Goal: Transaction & Acquisition: Purchase product/service

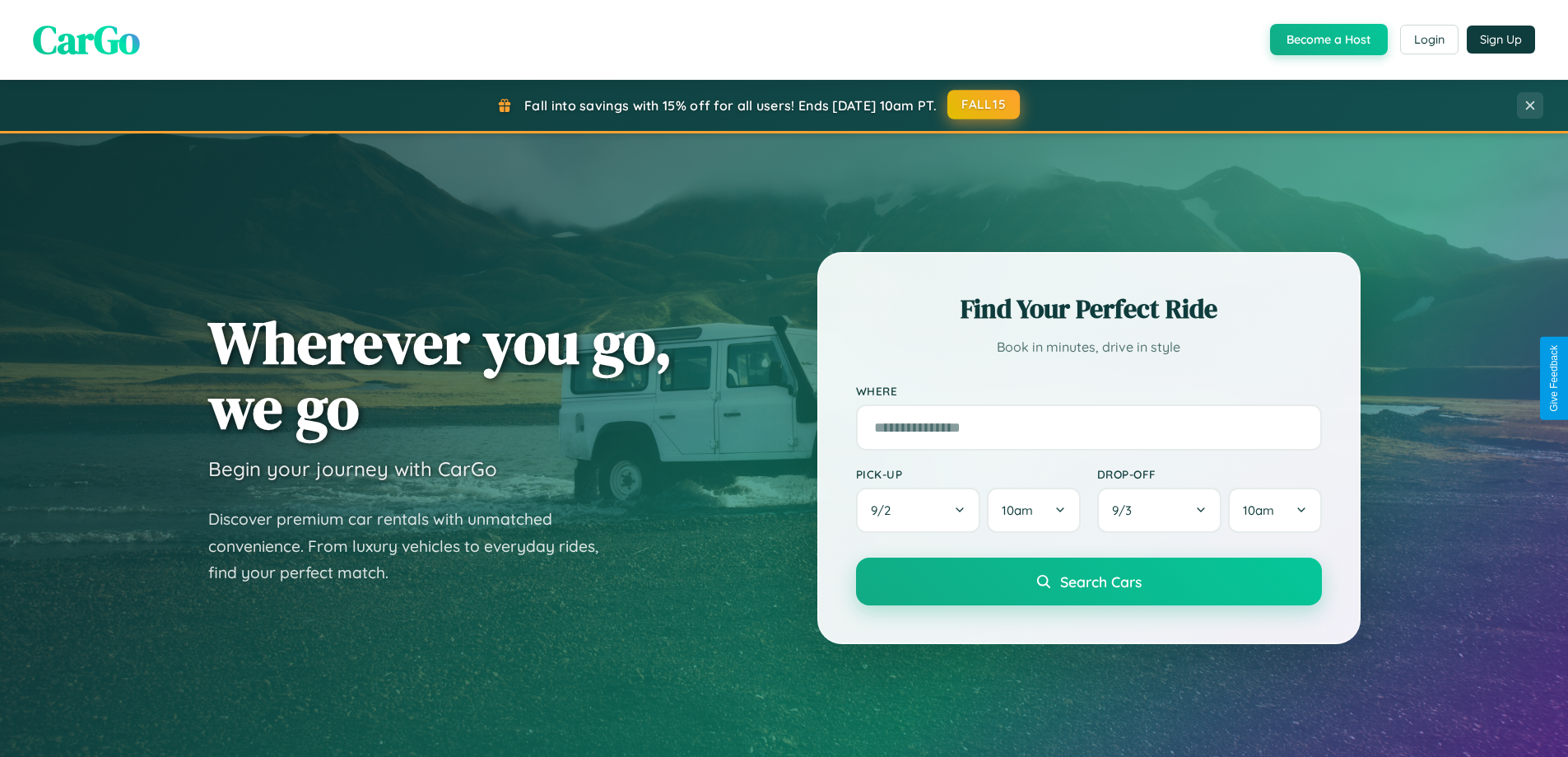
click at [985, 104] on button "FALL15" at bounding box center [984, 104] width 72 height 30
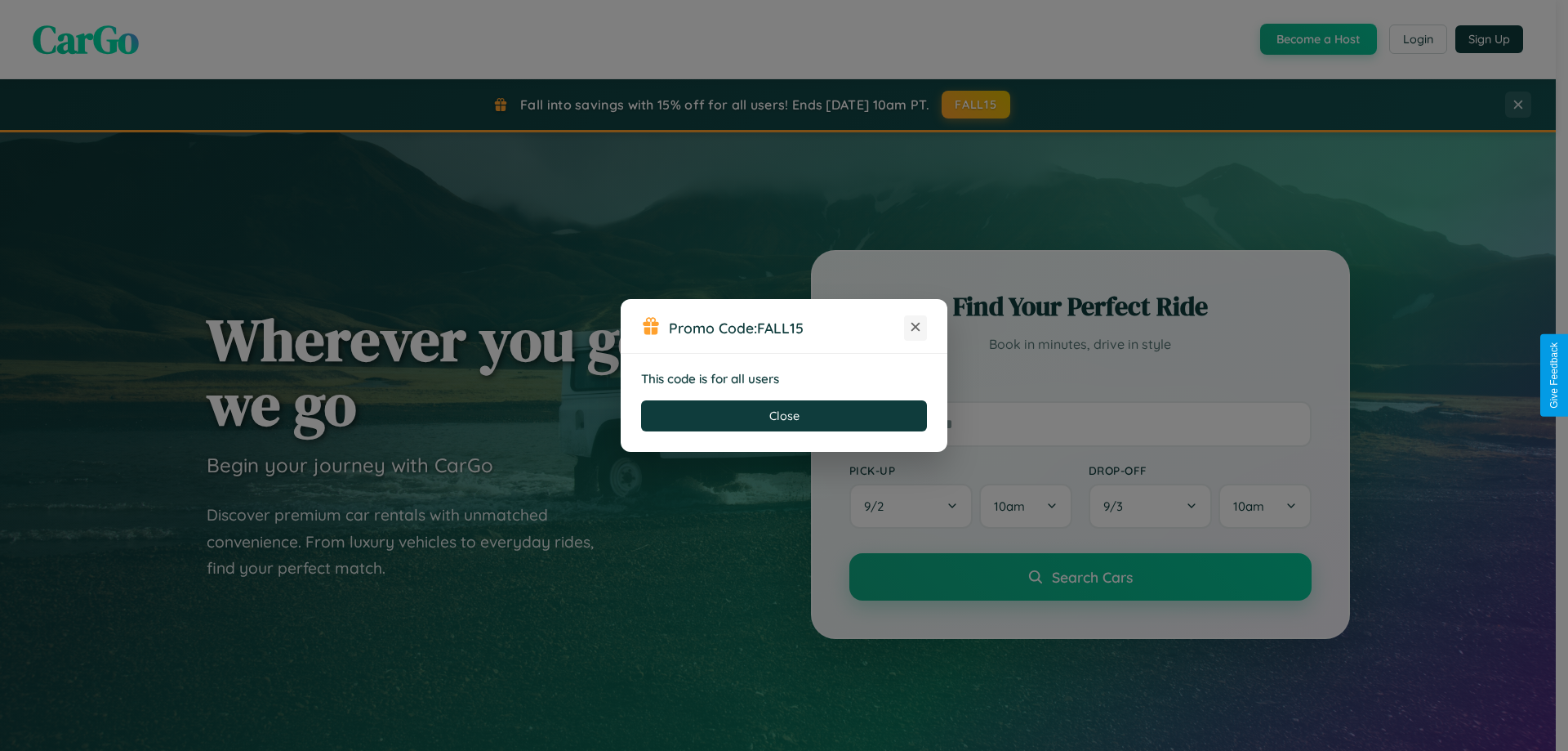
click at [916, 328] on icon at bounding box center [916, 327] width 16 height 16
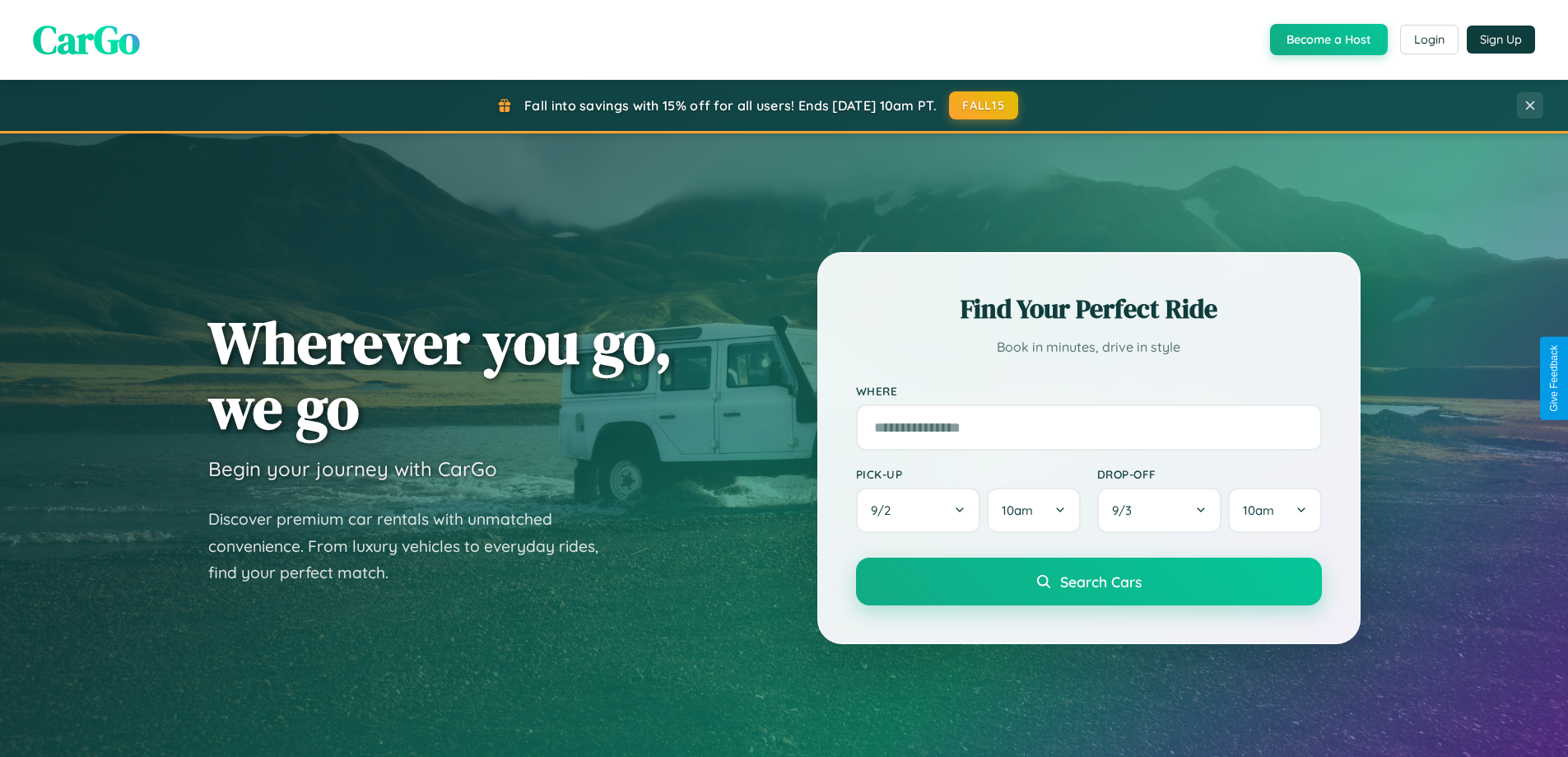
scroll to position [3168, 0]
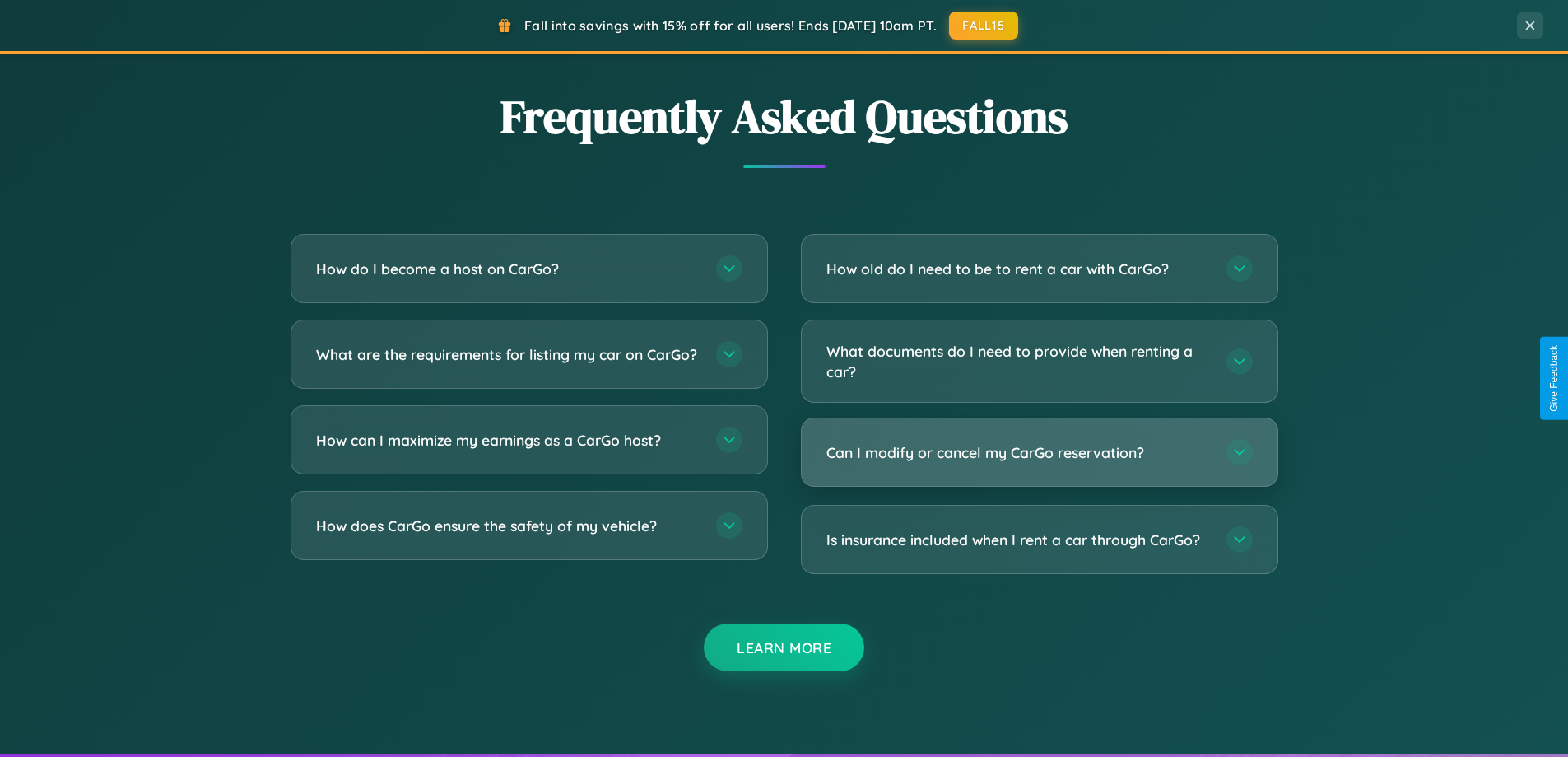
click at [1039, 453] on h3 "Can I modify or cancel my CarGo reservation?" at bounding box center [1018, 452] width 384 height 20
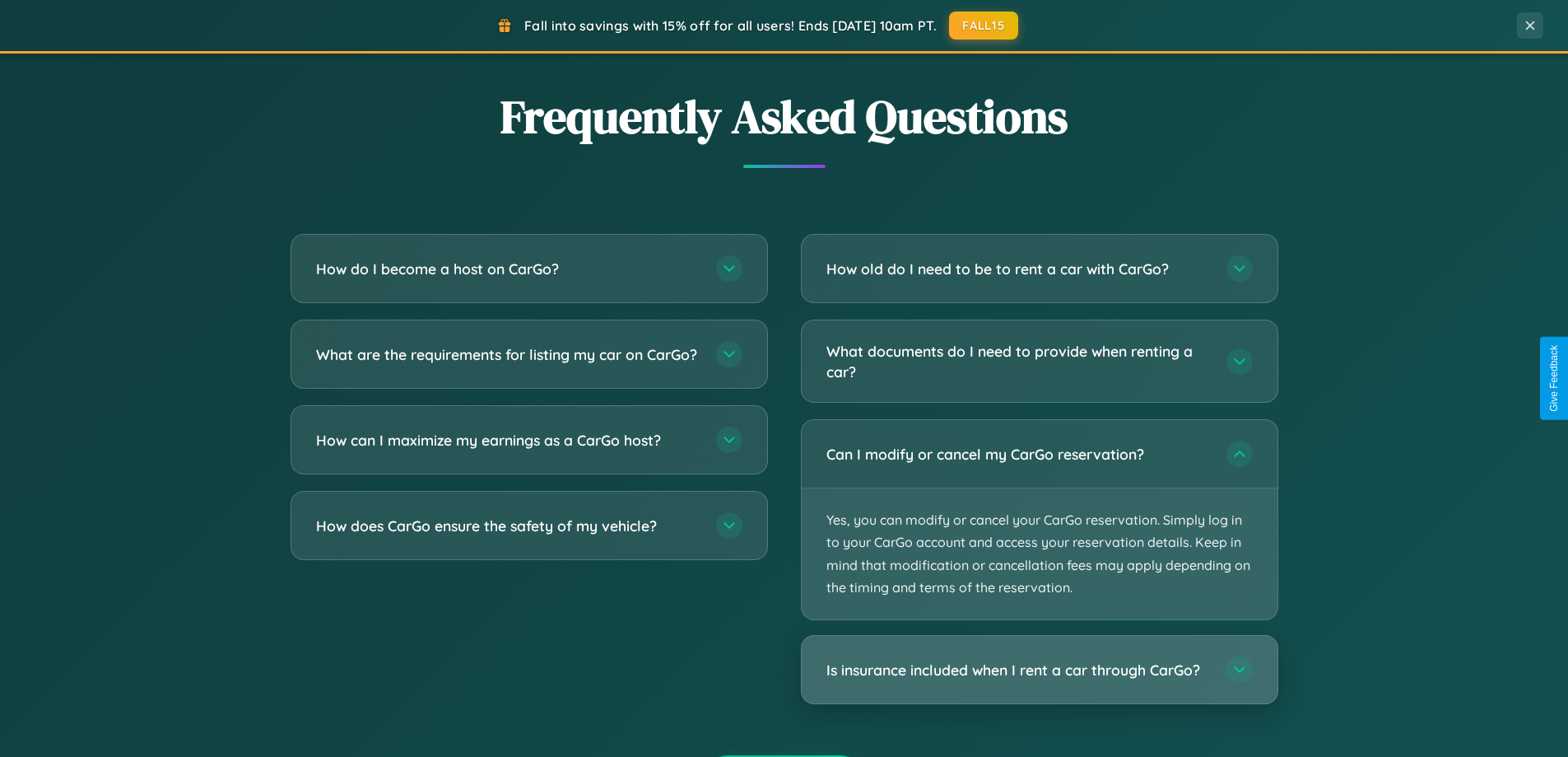
click at [1039, 670] on h3 "Is insurance included when I rent a car through CarGo?" at bounding box center [1018, 669] width 384 height 20
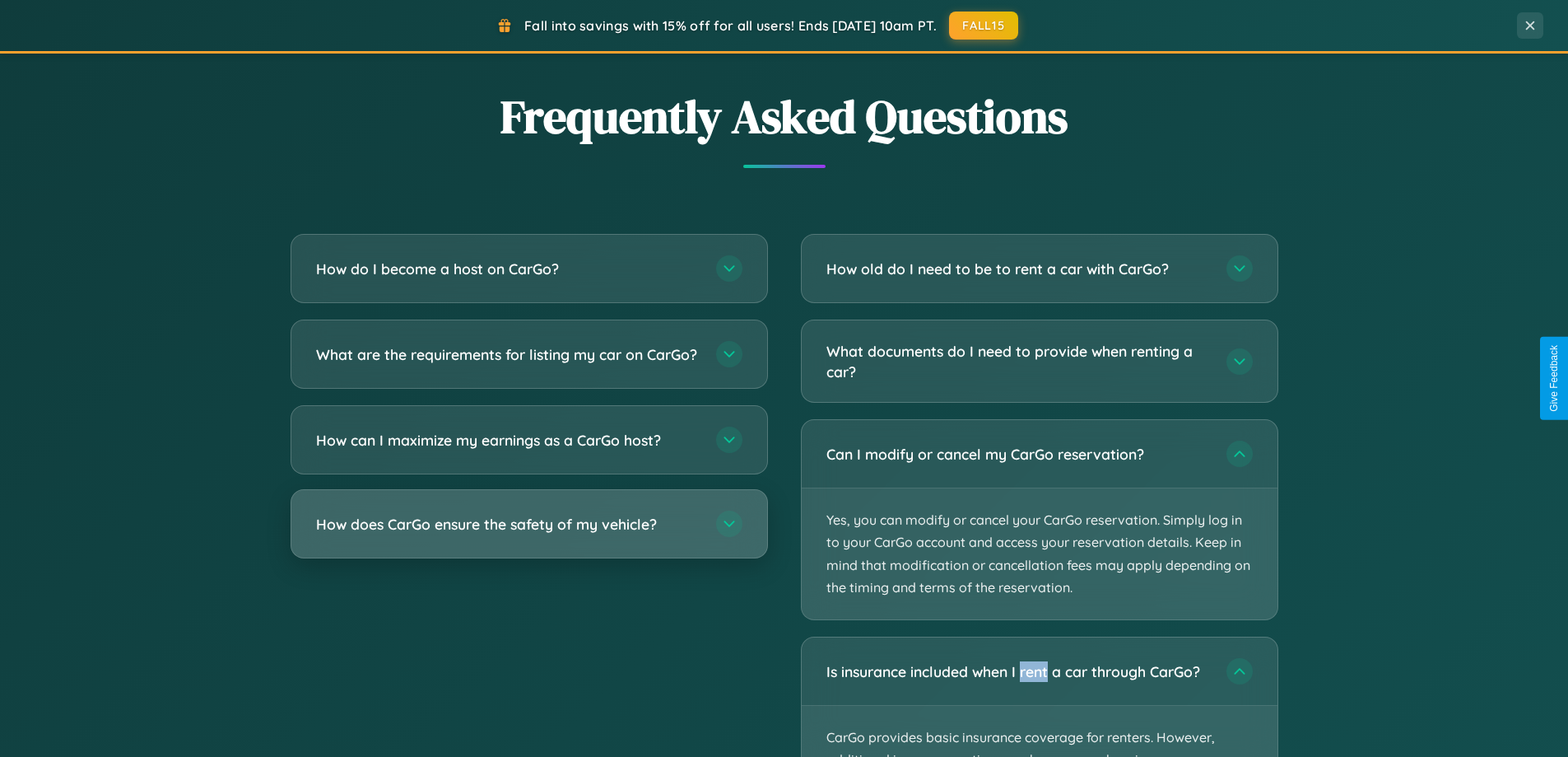
click at [529, 535] on h3 "How does CarGo ensure the safety of my vehicle?" at bounding box center [508, 524] width 384 height 20
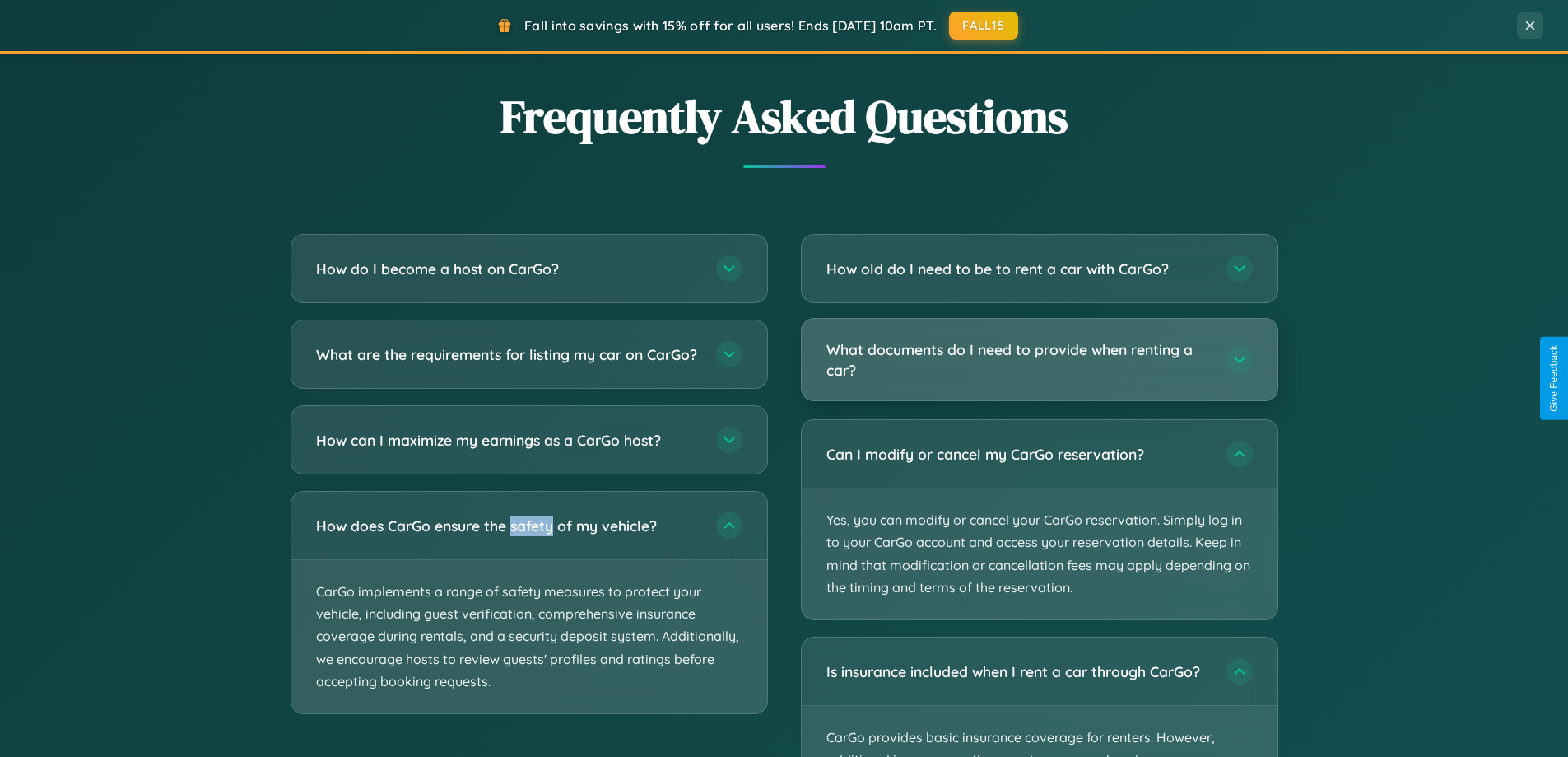
click at [1039, 361] on h3 "What documents do I need to provide when renting a car?" at bounding box center [1018, 359] width 384 height 41
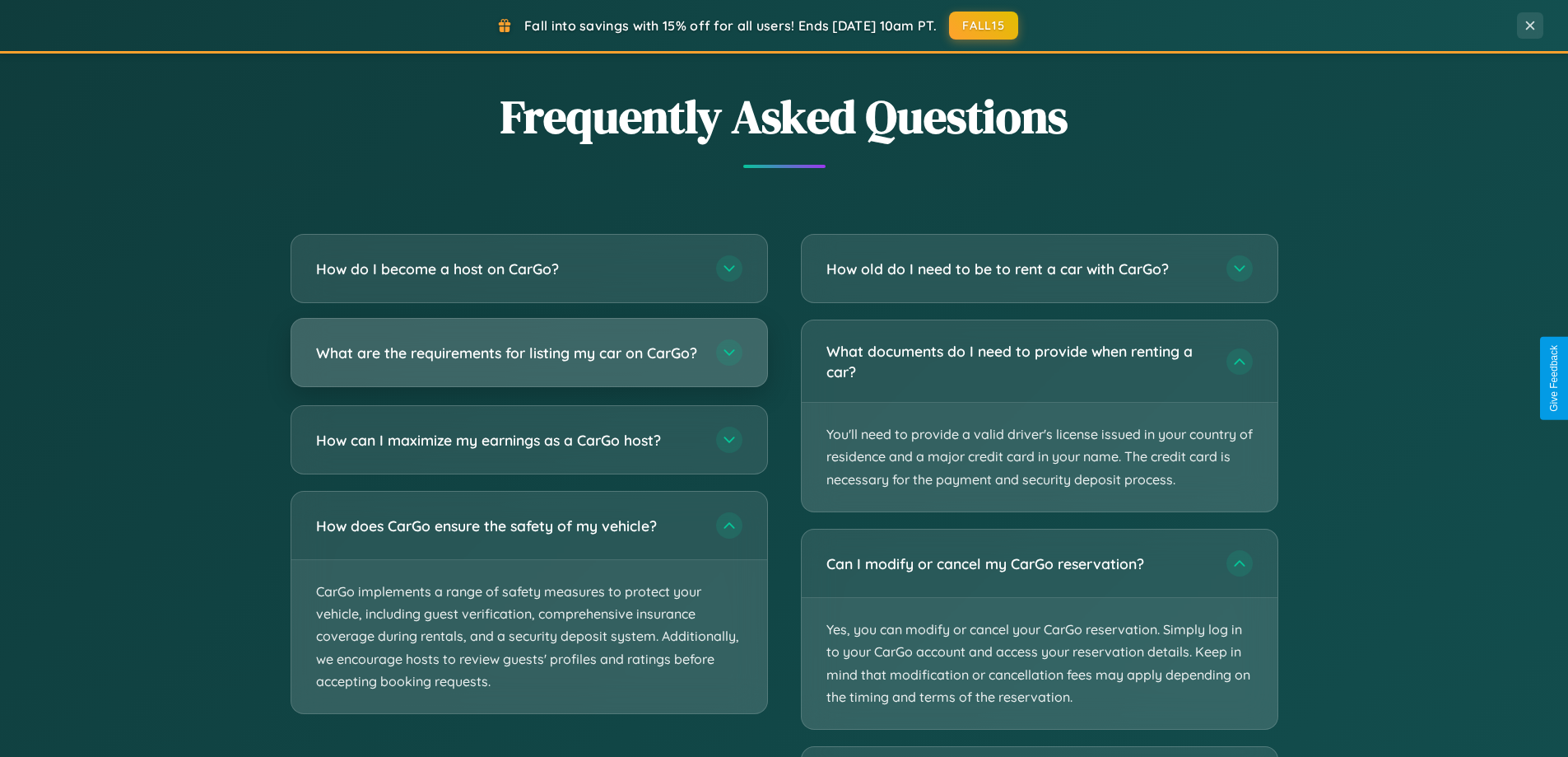
click at [529, 361] on h3 "What are the requirements for listing my car on CarGo?" at bounding box center [508, 353] width 384 height 20
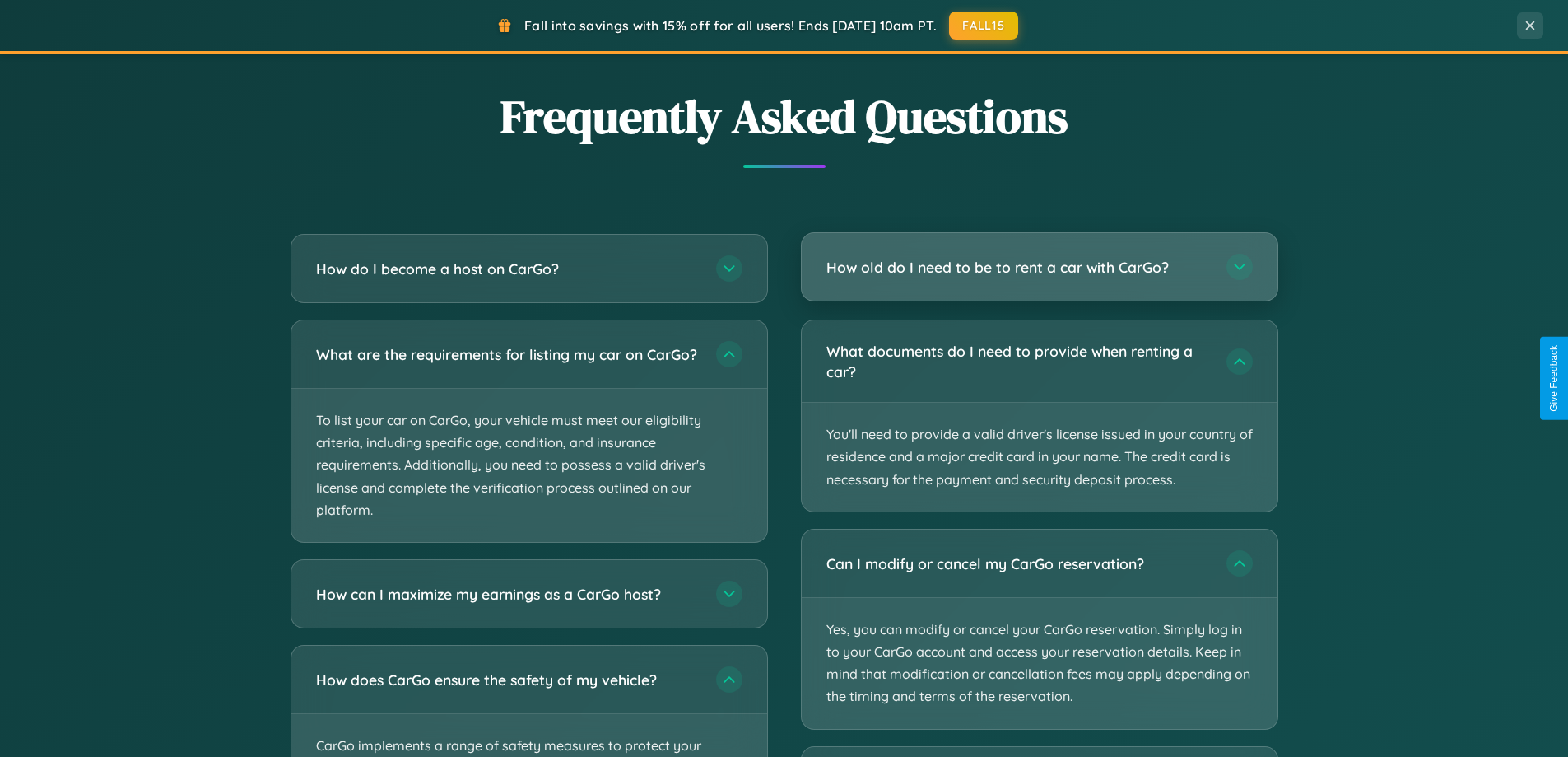
click at [1039, 269] on h3 "How old do I need to be to rent a car with CarGo?" at bounding box center [1018, 267] width 384 height 20
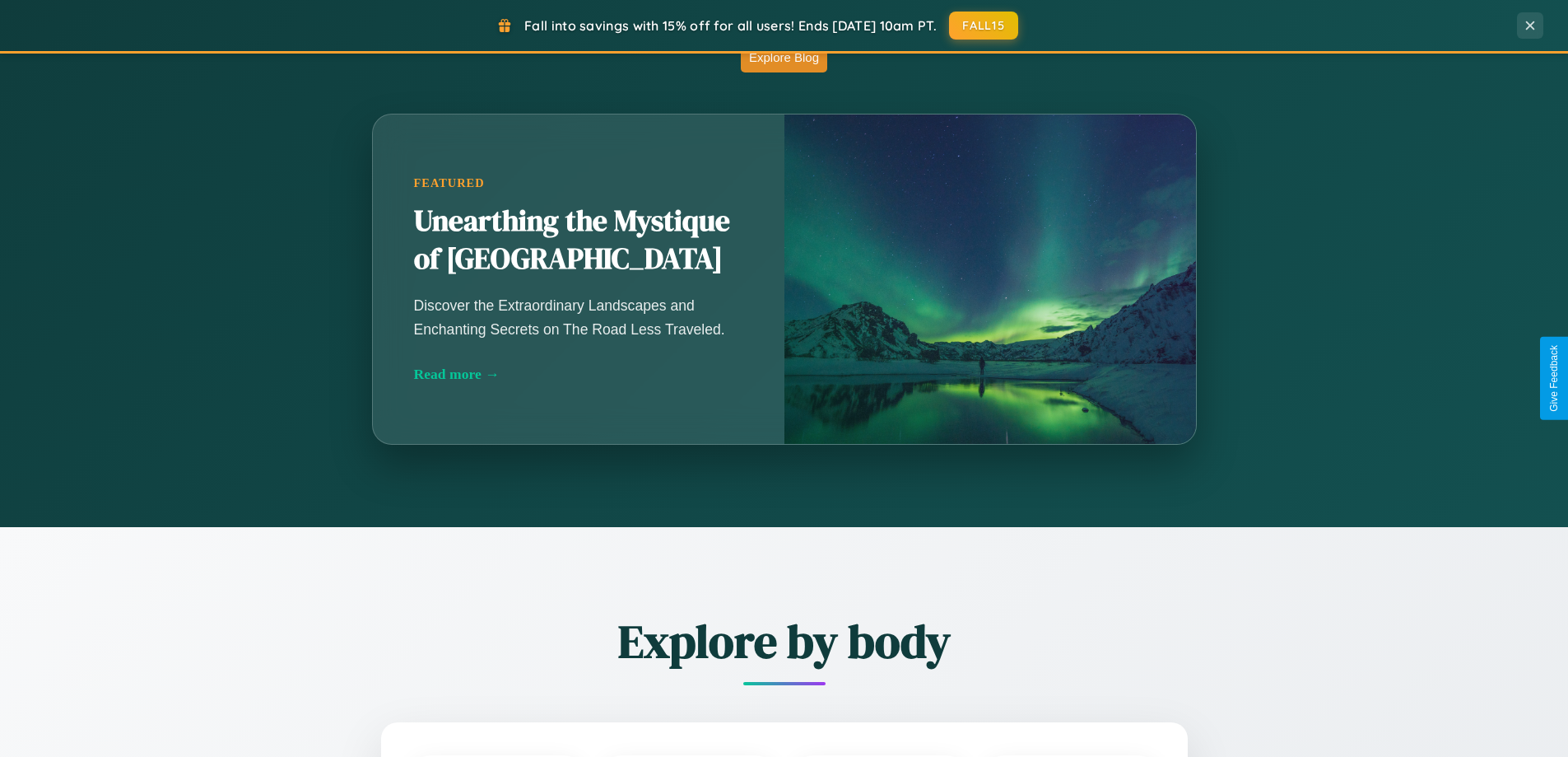
scroll to position [0, 0]
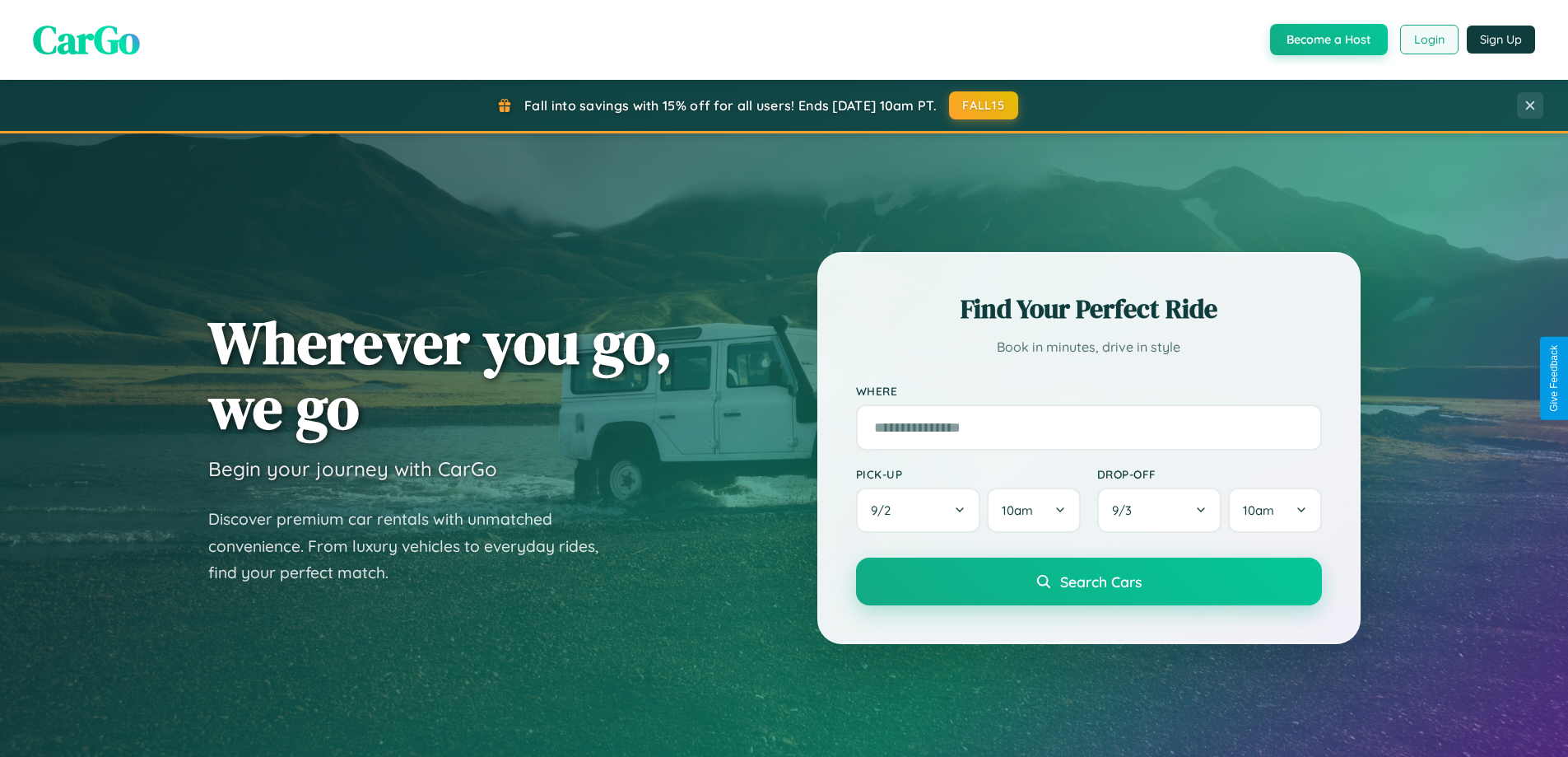
click at [1428, 40] on button "Login" at bounding box center [1429, 40] width 58 height 30
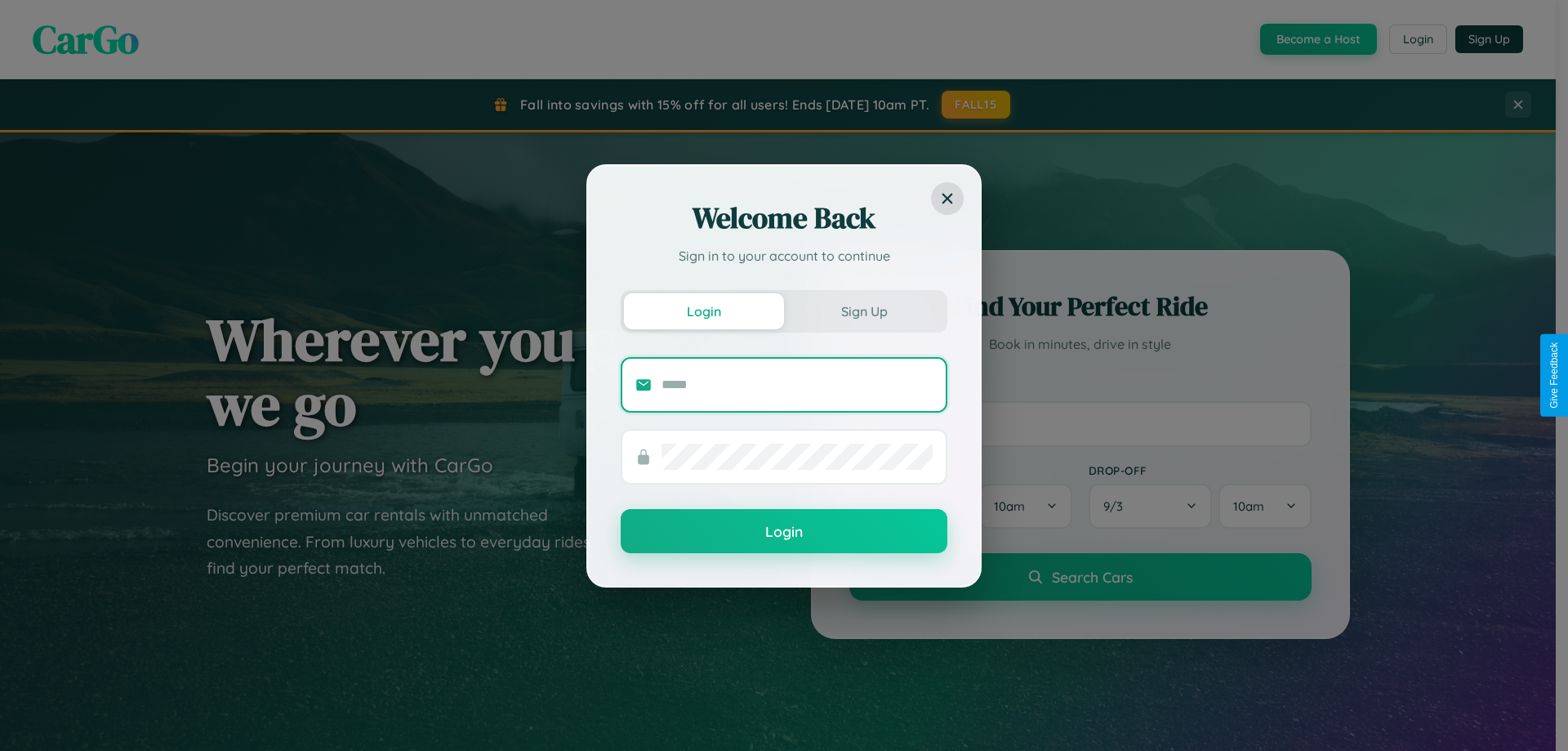
click at [797, 384] on input "text" at bounding box center [797, 385] width 271 height 27
type input "**********"
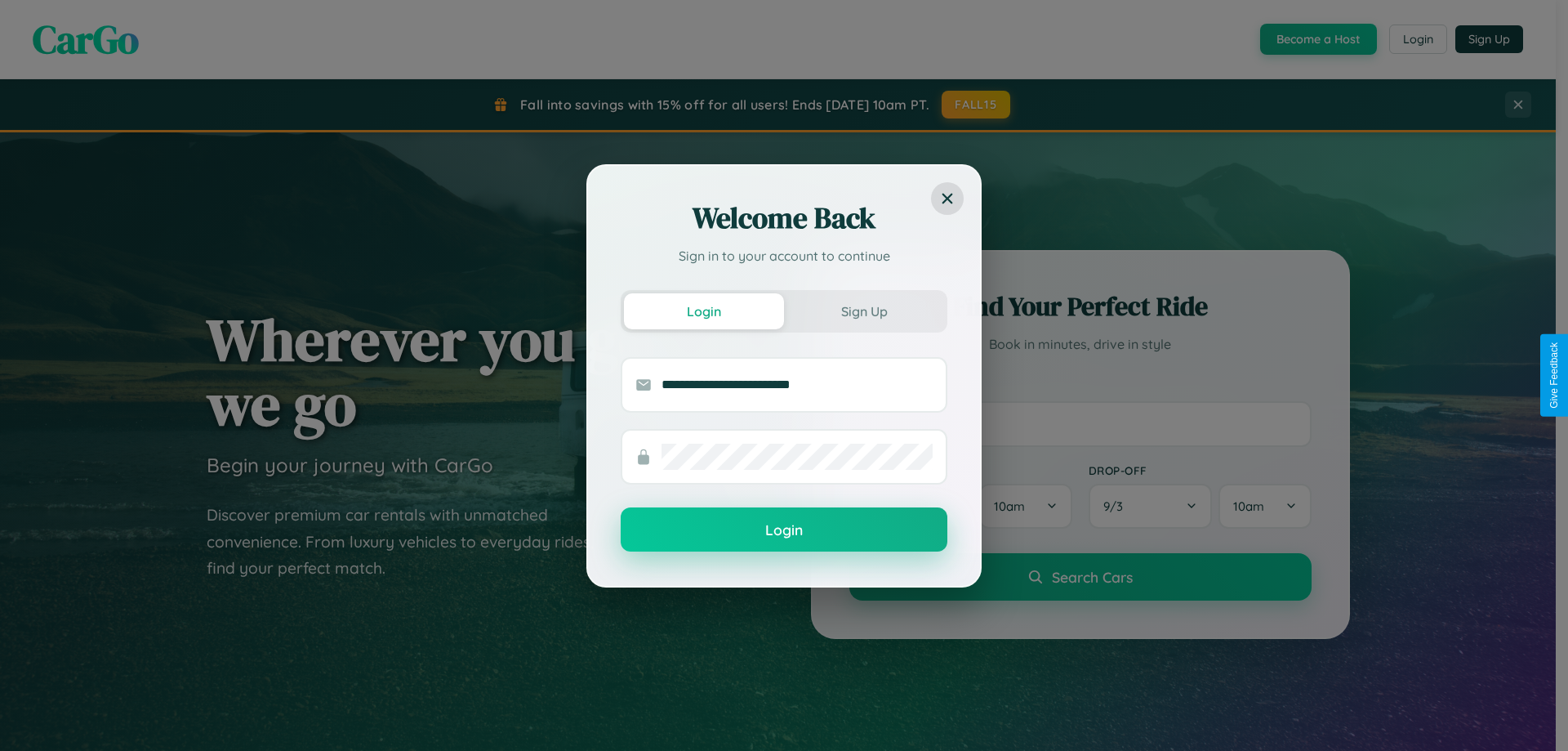
click at [784, 530] on button "Login" at bounding box center [784, 529] width 327 height 44
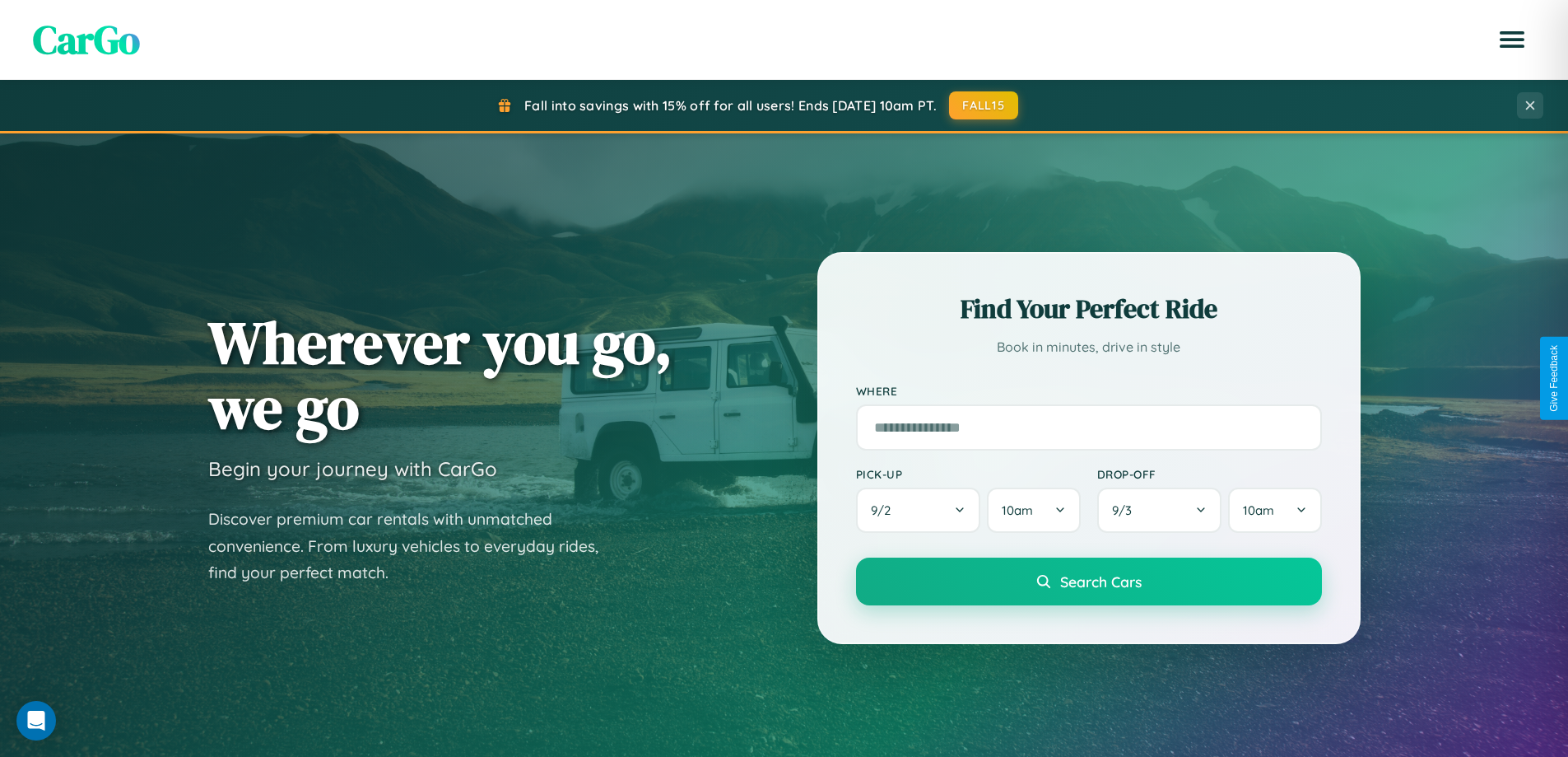
scroll to position [1133, 0]
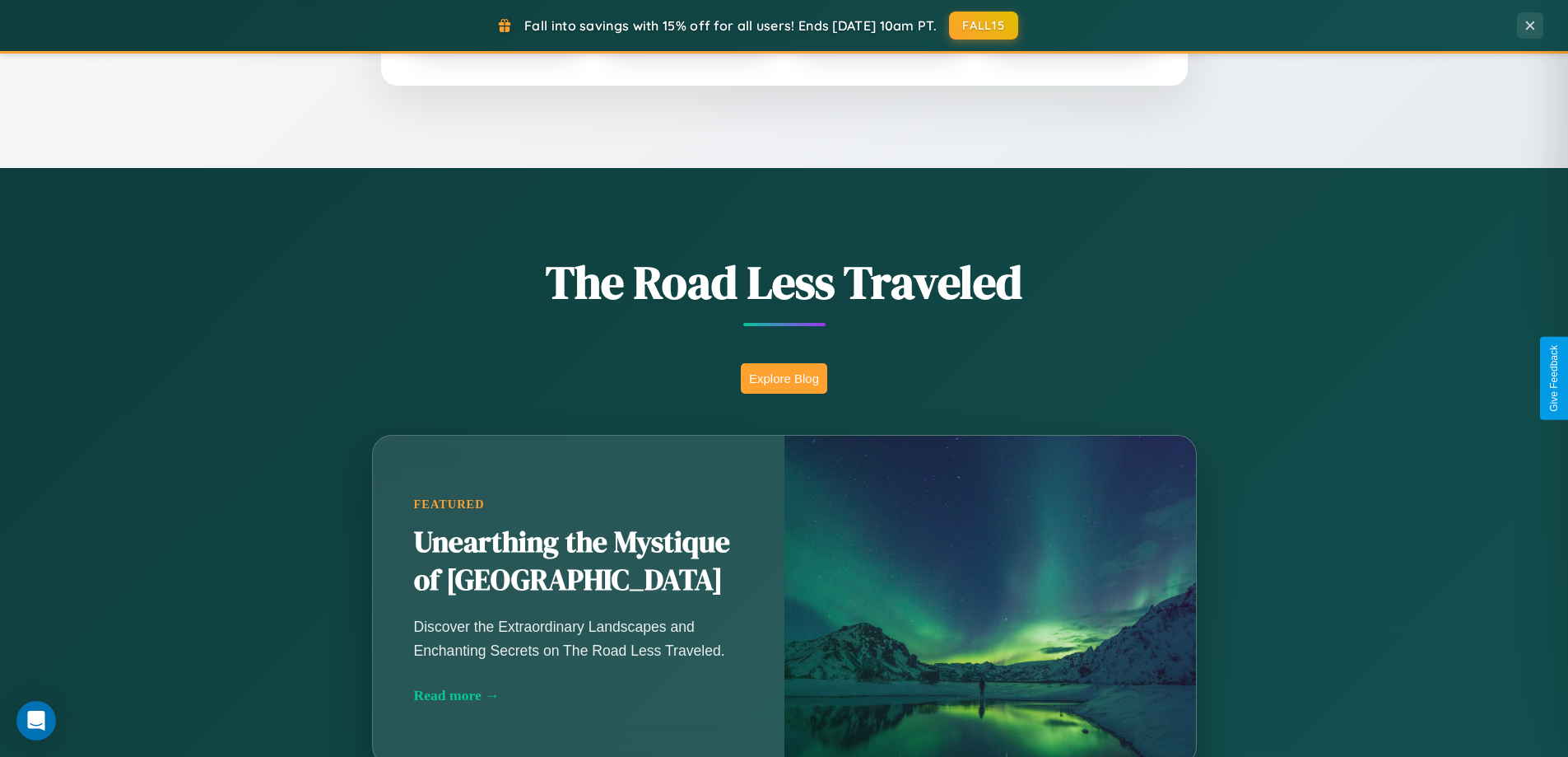
click at [784, 378] on button "Explore Blog" at bounding box center [784, 378] width 87 height 30
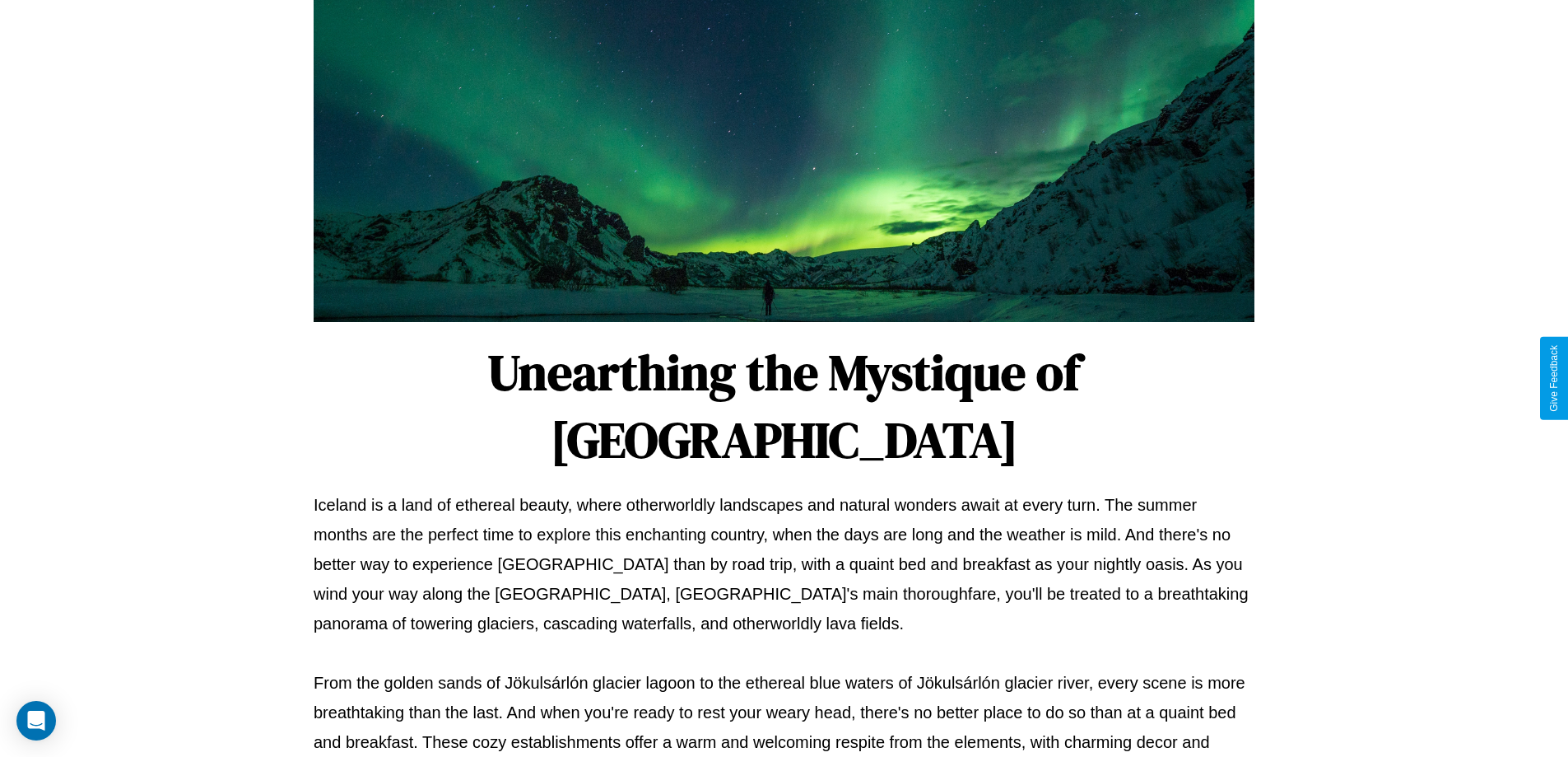
scroll to position [533, 0]
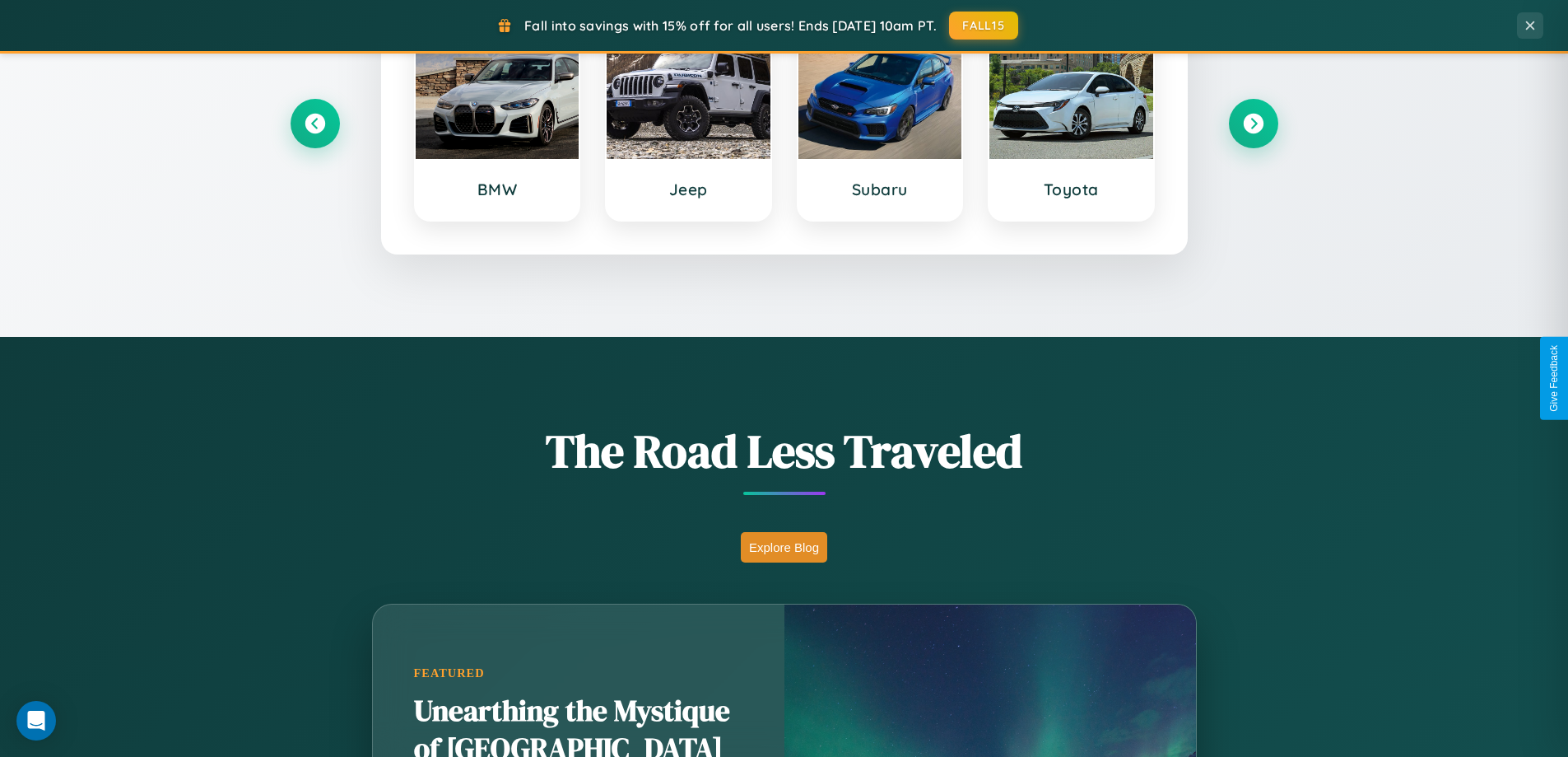
scroll to position [710, 0]
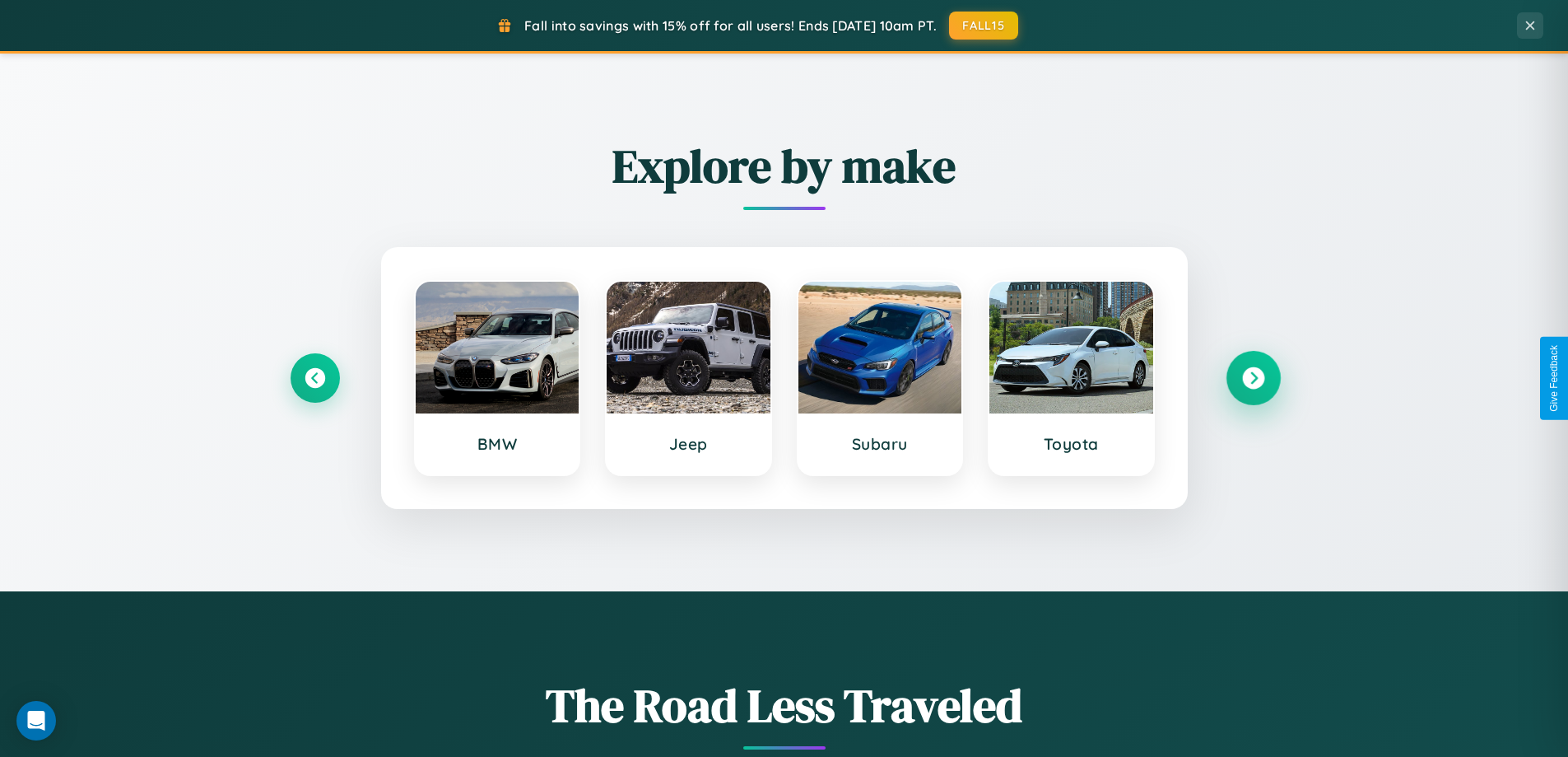
click at [1252, 378] on icon at bounding box center [1253, 378] width 22 height 22
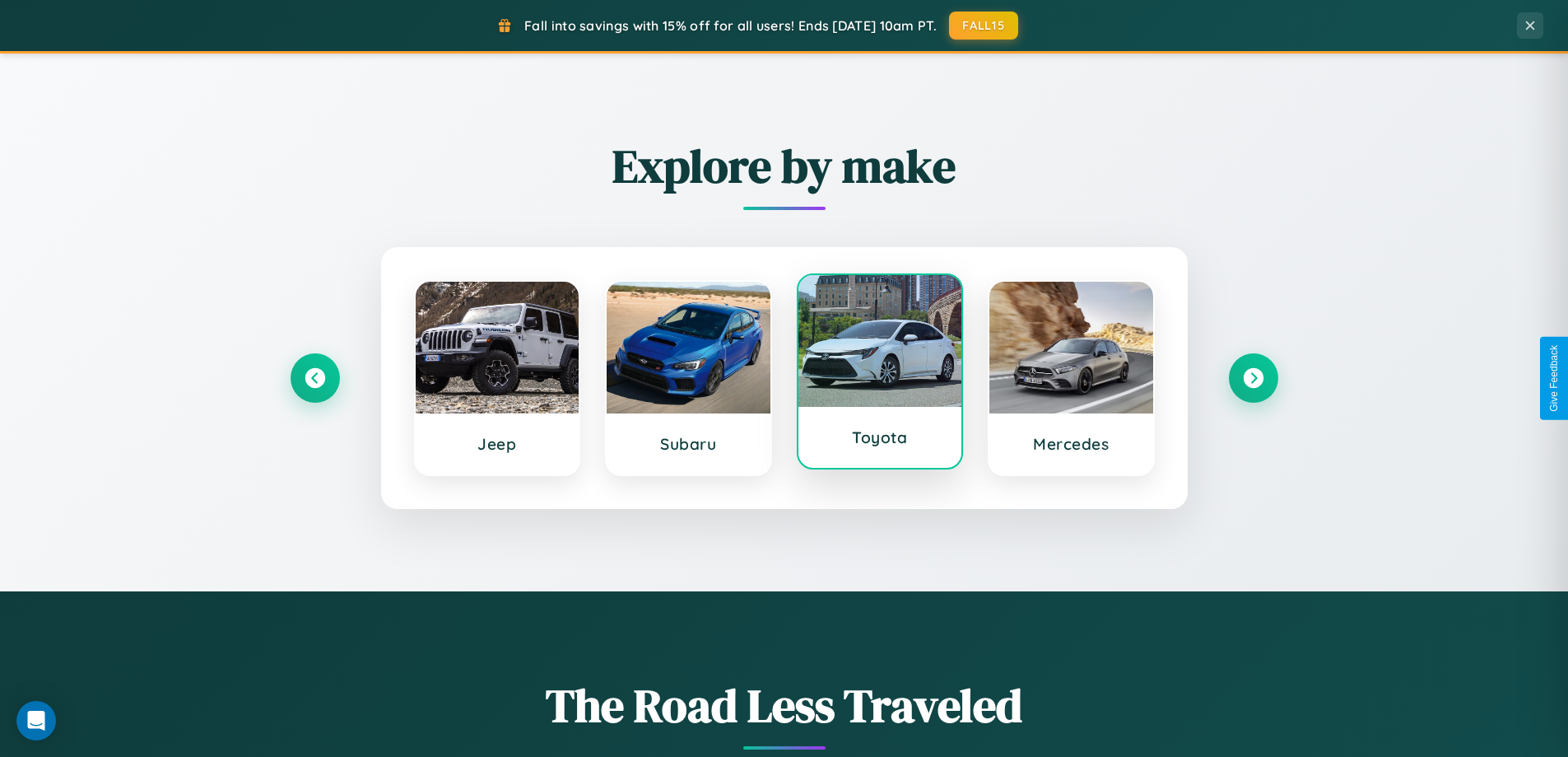
click at [880, 378] on div at bounding box center [880, 341] width 163 height 132
